Goal: Navigation & Orientation: Find specific page/section

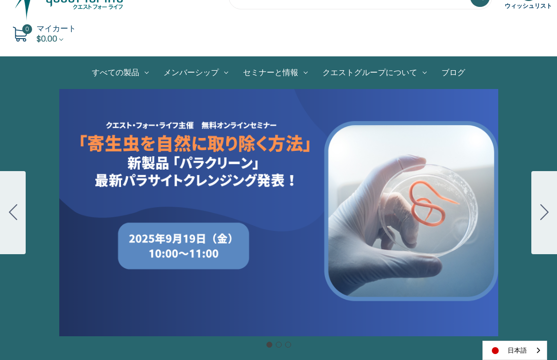
scroll to position [93, 0]
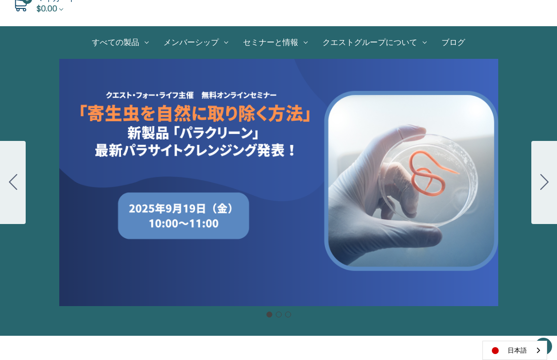
click at [545, 184] on icon "Go to slide 2" at bounding box center [545, 182] width 8 height 16
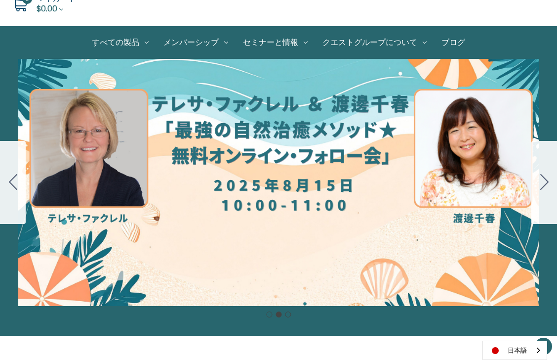
click at [19, 180] on button "Go to slide 1" at bounding box center [13, 182] width 26 height 83
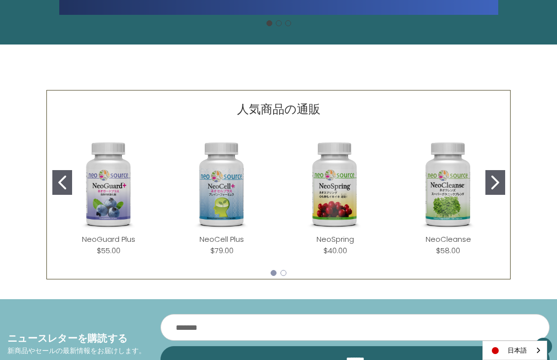
scroll to position [407, 0]
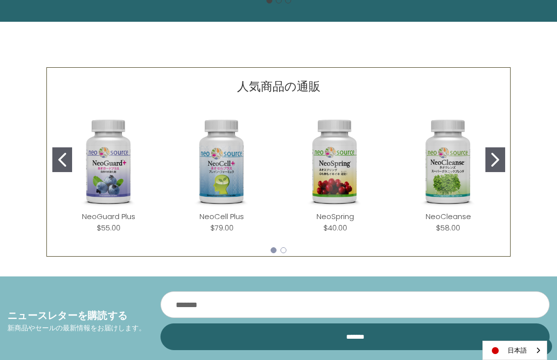
click at [501, 159] on button "Go to slide 2" at bounding box center [496, 159] width 20 height 25
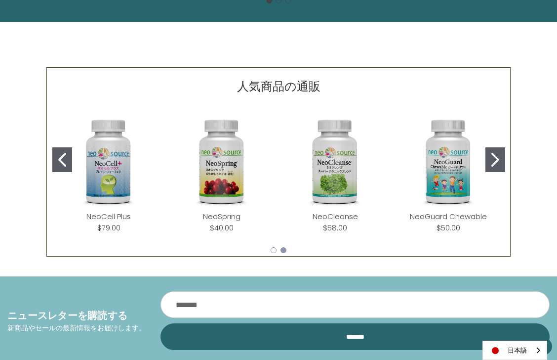
click at [501, 159] on button "Go to slide 2" at bounding box center [496, 159] width 20 height 25
click at [496, 163] on icon "Go to slide 2" at bounding box center [496, 160] width 8 height 14
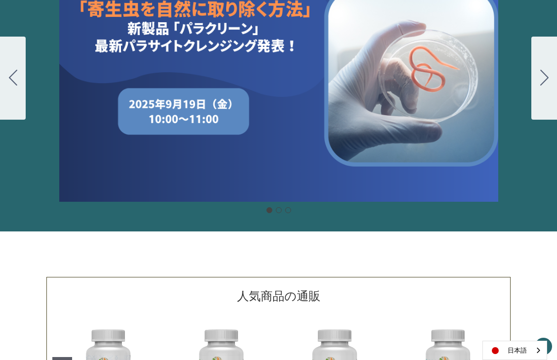
scroll to position [0, 0]
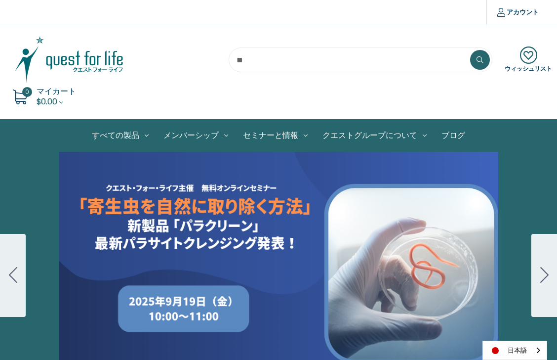
click at [213, 230] on div "Carousel Title Add a description for your carousel slide. You can use this to p…" at bounding box center [278, 275] width 557 height 247
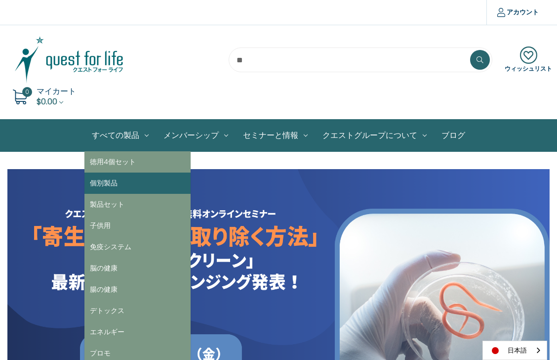
click at [130, 176] on link "個別製品" at bounding box center [138, 182] width 106 height 21
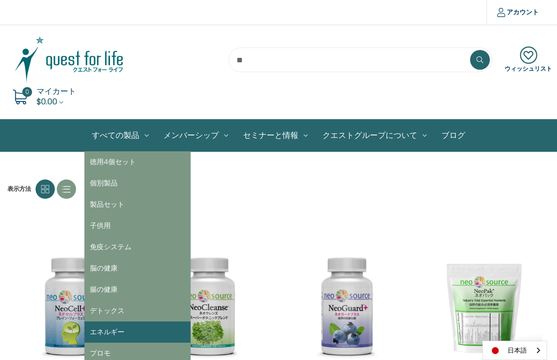
click at [119, 325] on link "エネルギー" at bounding box center [138, 331] width 106 height 21
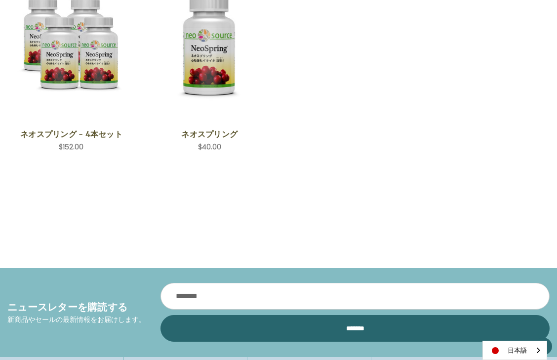
scroll to position [43, 0]
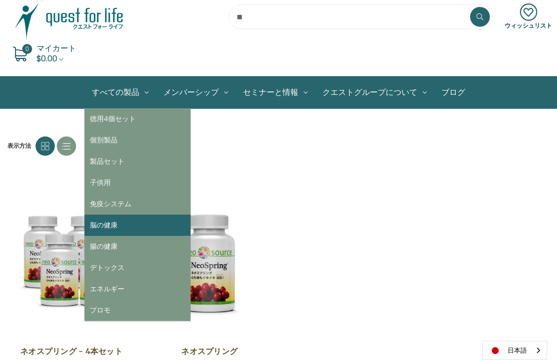
click at [135, 217] on link "脳の健康" at bounding box center [138, 224] width 106 height 21
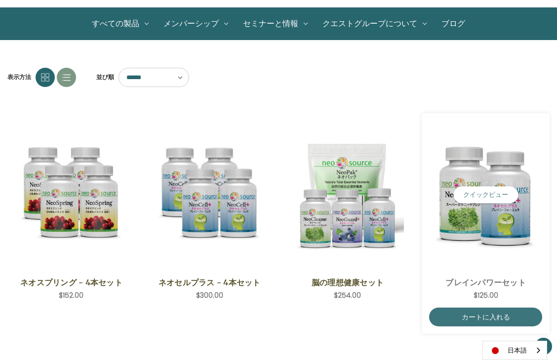
scroll to position [114, 0]
